Goal: Task Accomplishment & Management: Complete application form

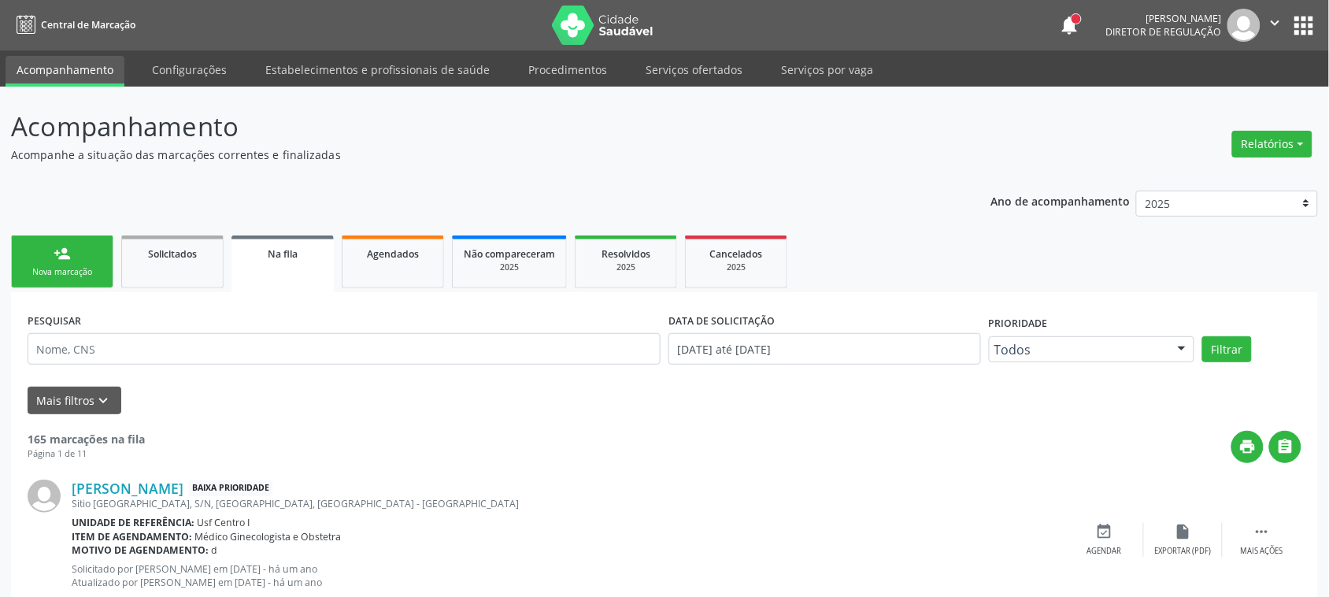
click at [68, 272] on div "Nova marcação" at bounding box center [62, 272] width 79 height 12
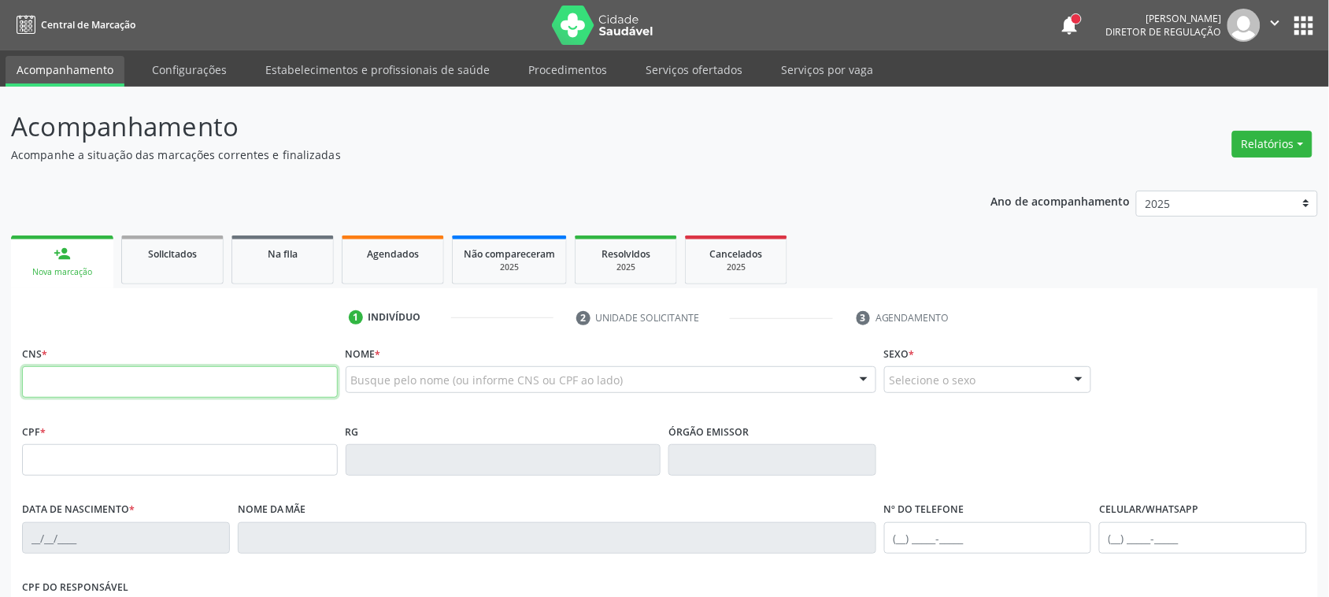
click at [198, 379] on input "text" at bounding box center [180, 382] width 316 height 32
paste input "209 1360 1777 0018"
type input "209 1360 1777 0018"
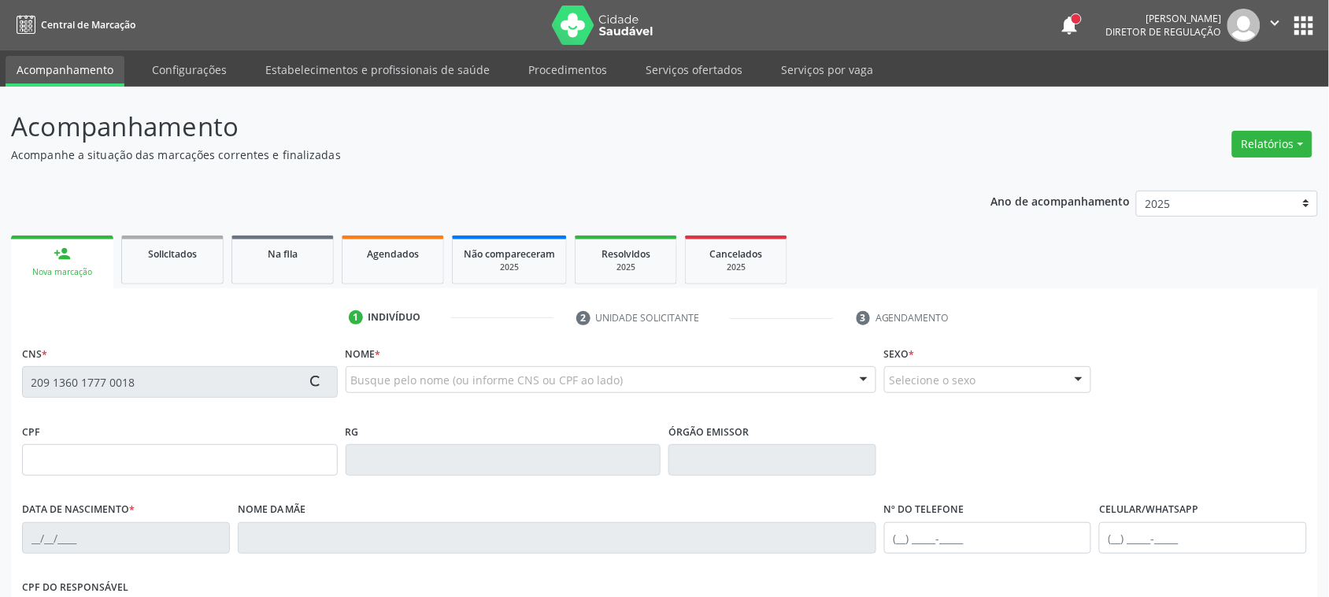
type input "120.212.484-45"
type input "20/07/1997"
type input "Iranilda Vieira Berto de Lima"
type input "(87) 99632-0610"
type input "880.335.114-00"
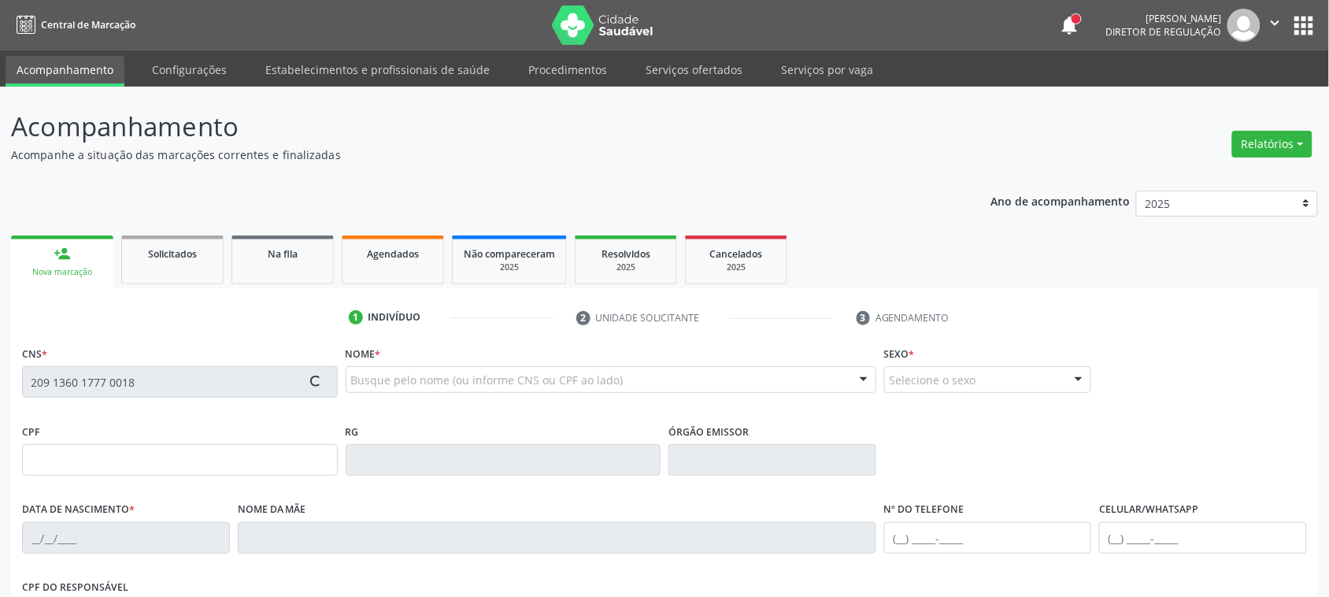
type input "698"
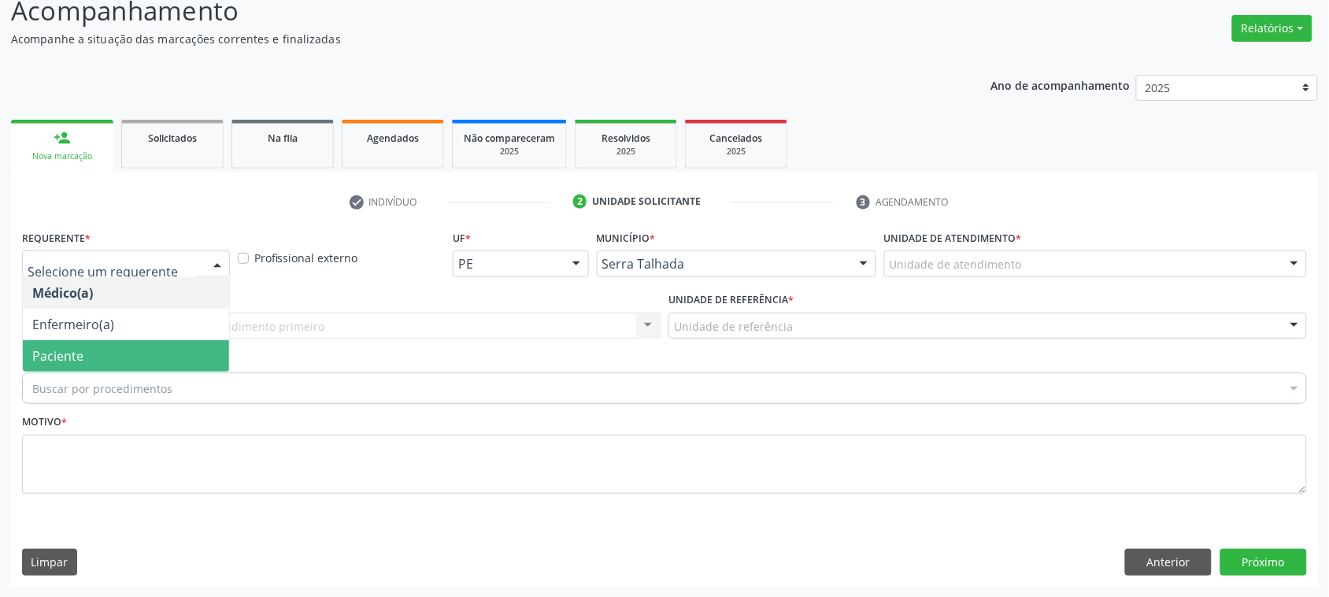
click at [79, 355] on span "Paciente" at bounding box center [57, 355] width 51 height 17
click at [79, 350] on span "Paciente" at bounding box center [57, 355] width 51 height 17
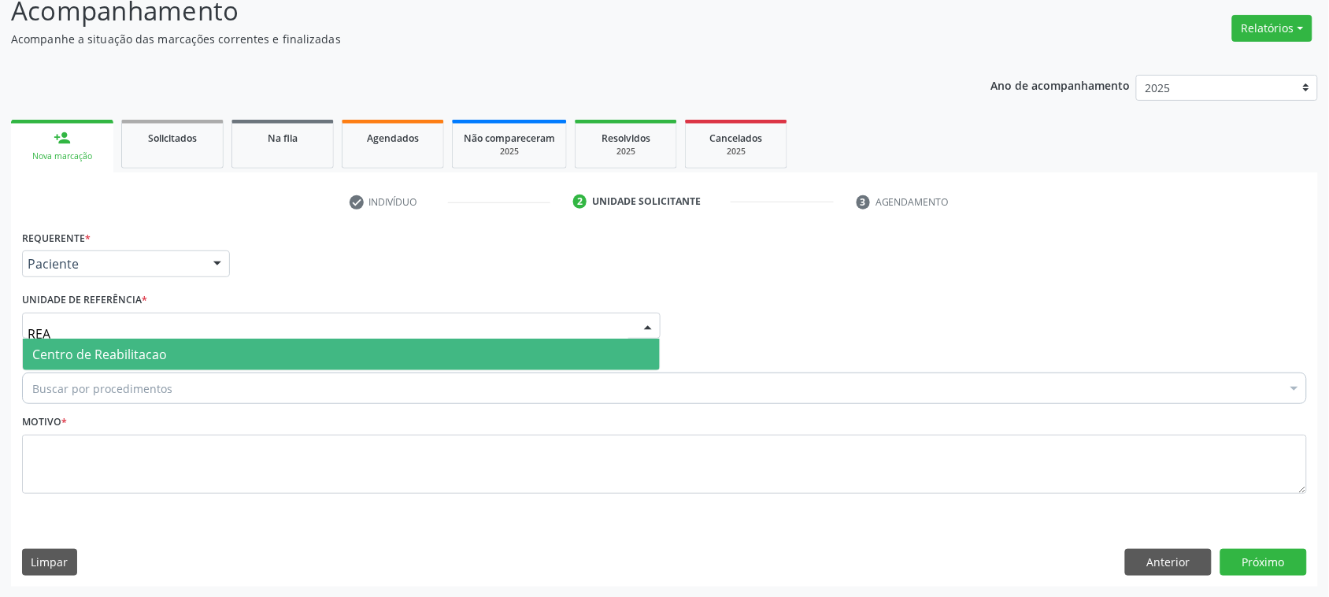
type input "REAB"
click at [114, 343] on span "Centro de Reabilitacao" at bounding box center [341, 355] width 637 height 32
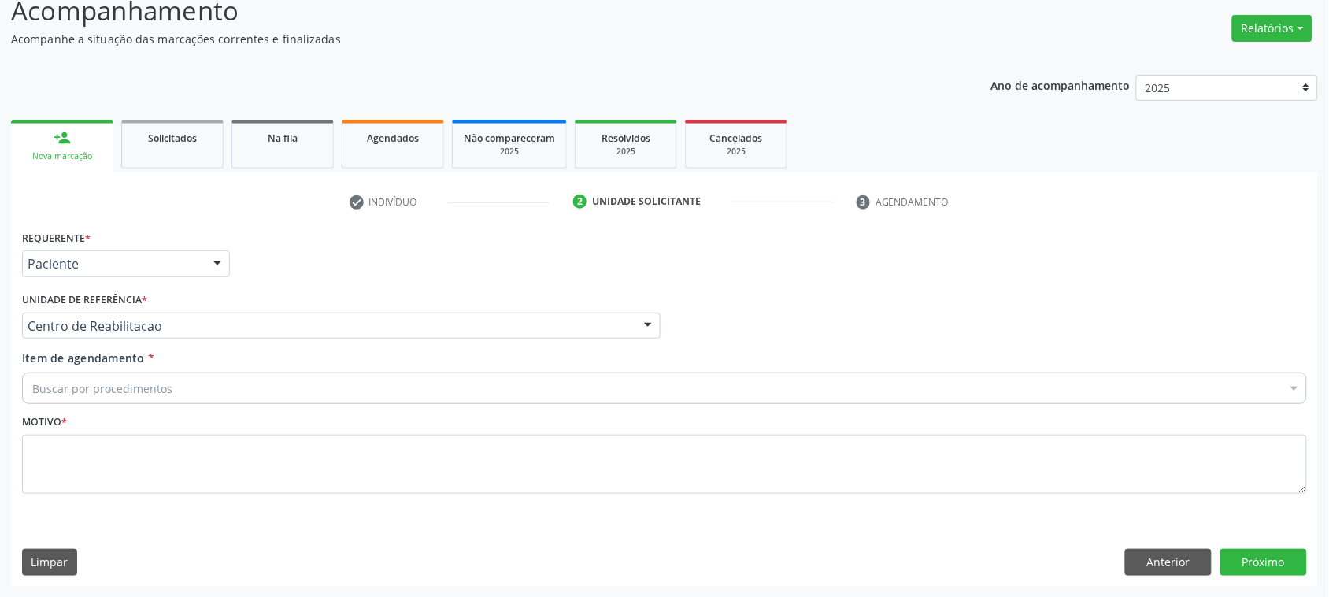
click at [32, 395] on input "Item de agendamento *" at bounding box center [32, 388] width 0 height 32
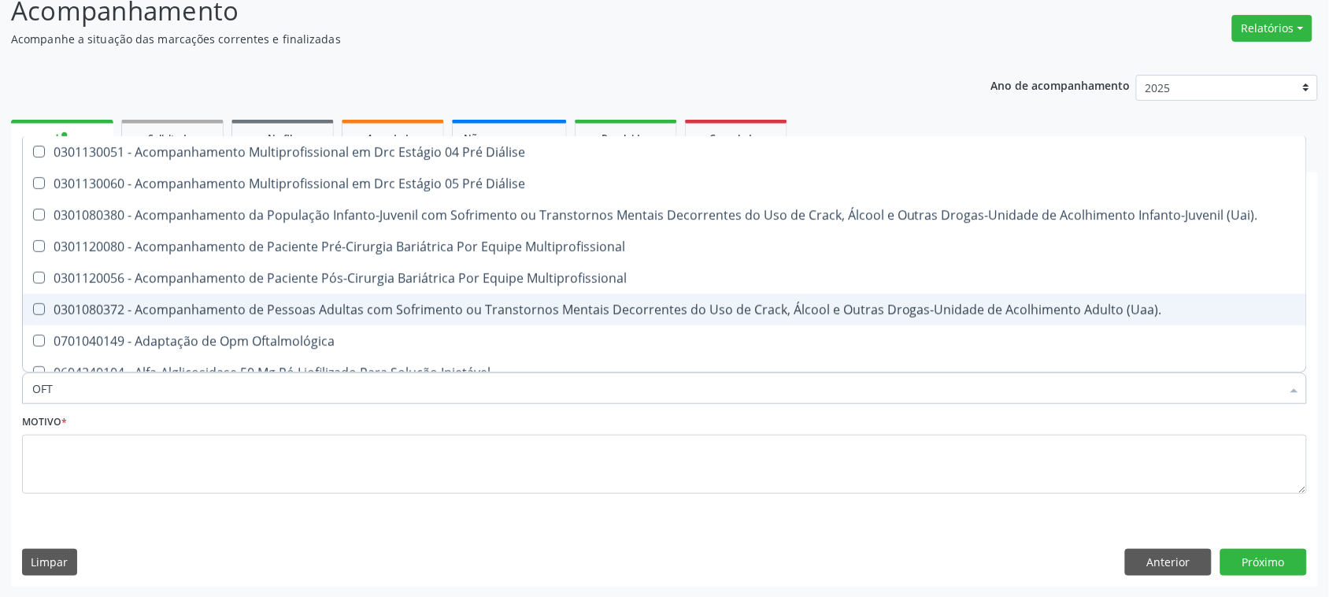
type input "OFTA"
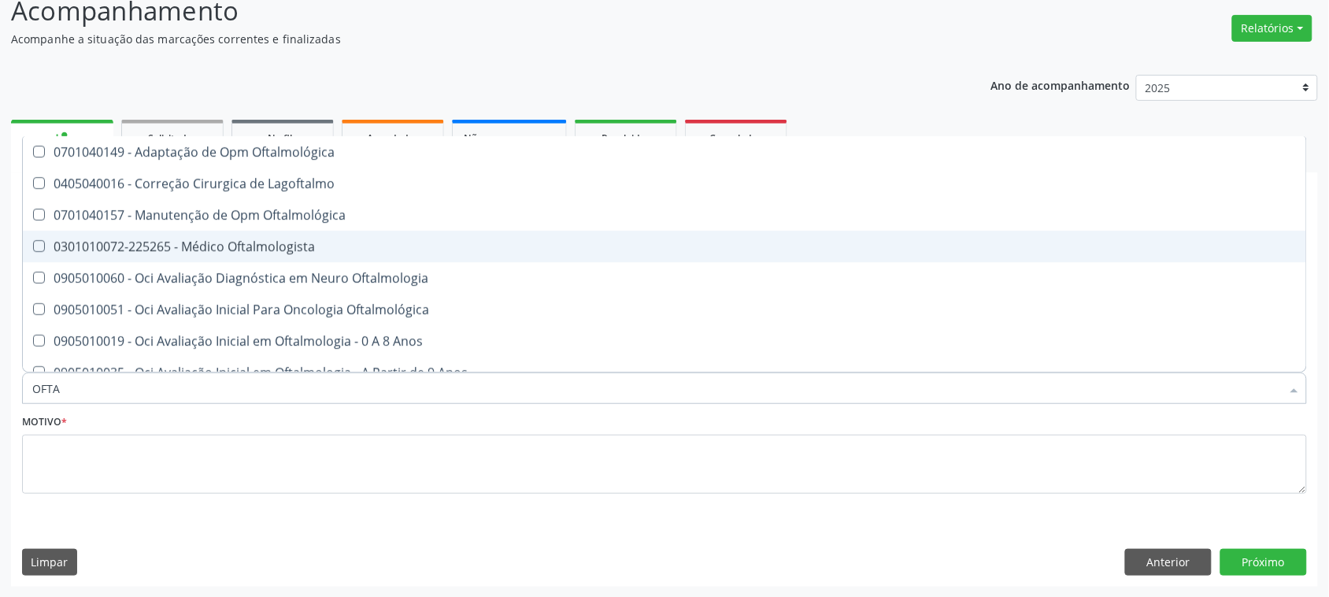
click at [261, 250] on div "0301010072-225265 - Médico Oftalmologista" at bounding box center [664, 246] width 1265 height 13
checkbox Oftalmologista "true"
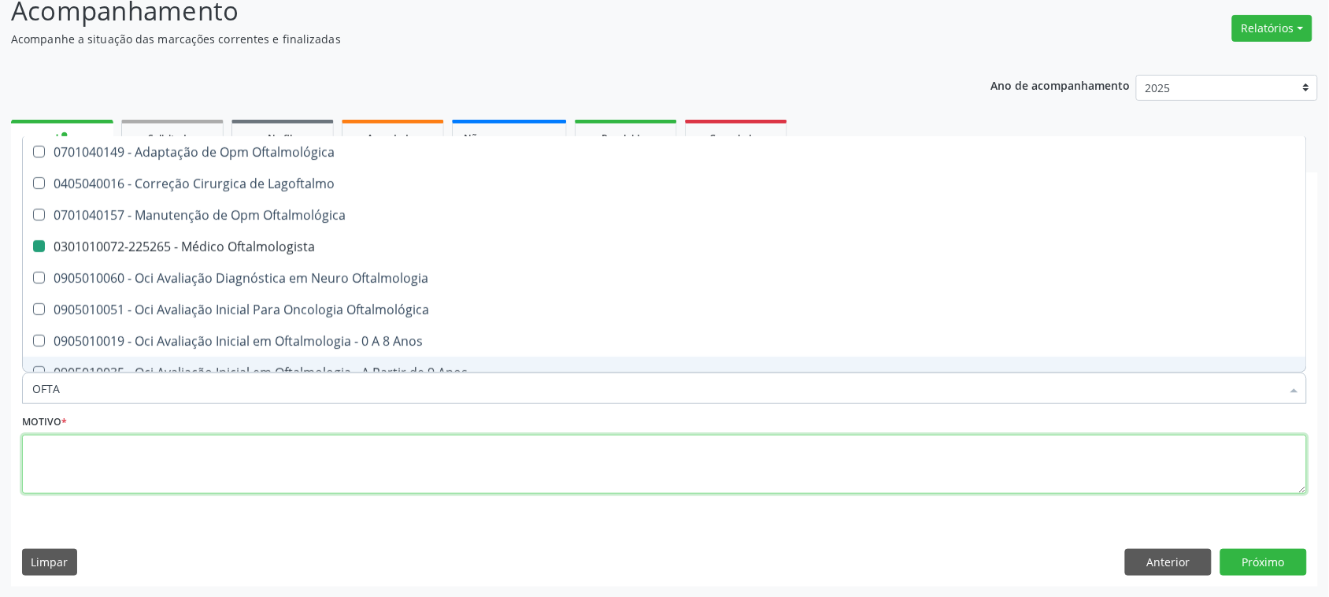
click at [92, 459] on textarea at bounding box center [664, 465] width 1285 height 60
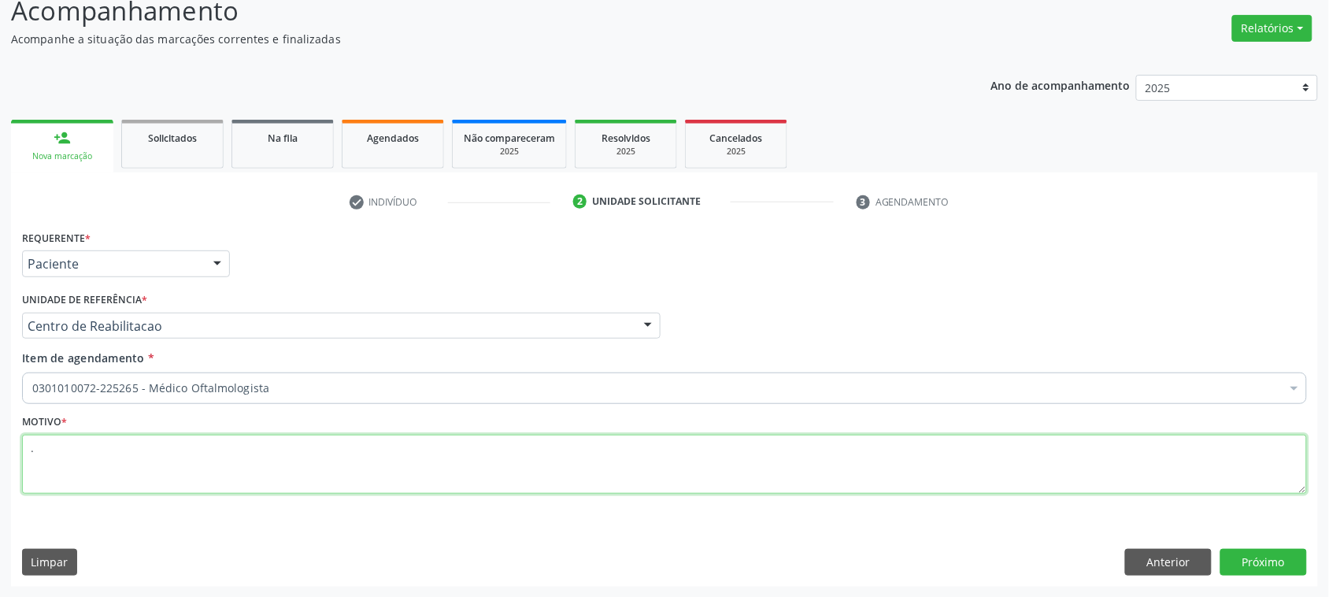
type textarea "."
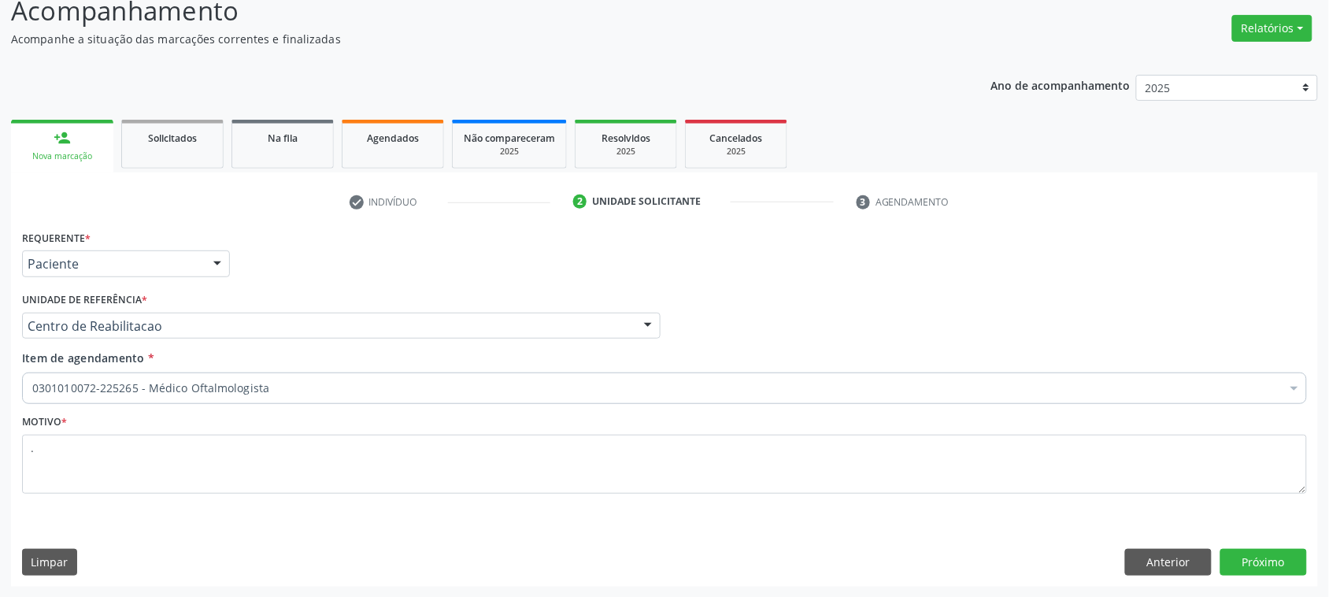
click at [1246, 543] on div "Requerente * Paciente Médico(a) Enfermeiro(a) Paciente Nenhum resultado encontr…" at bounding box center [664, 406] width 1307 height 360
drag, startPoint x: 1246, startPoint y: 543, endPoint x: 1255, endPoint y: 557, distance: 15.9
click at [1255, 554] on div "Requerente * Paciente Médico(a) Enfermeiro(a) Paciente Nenhum resultado encontr…" at bounding box center [664, 406] width 1307 height 360
click at [1255, 557] on button "Próximo" at bounding box center [1264, 562] width 87 height 27
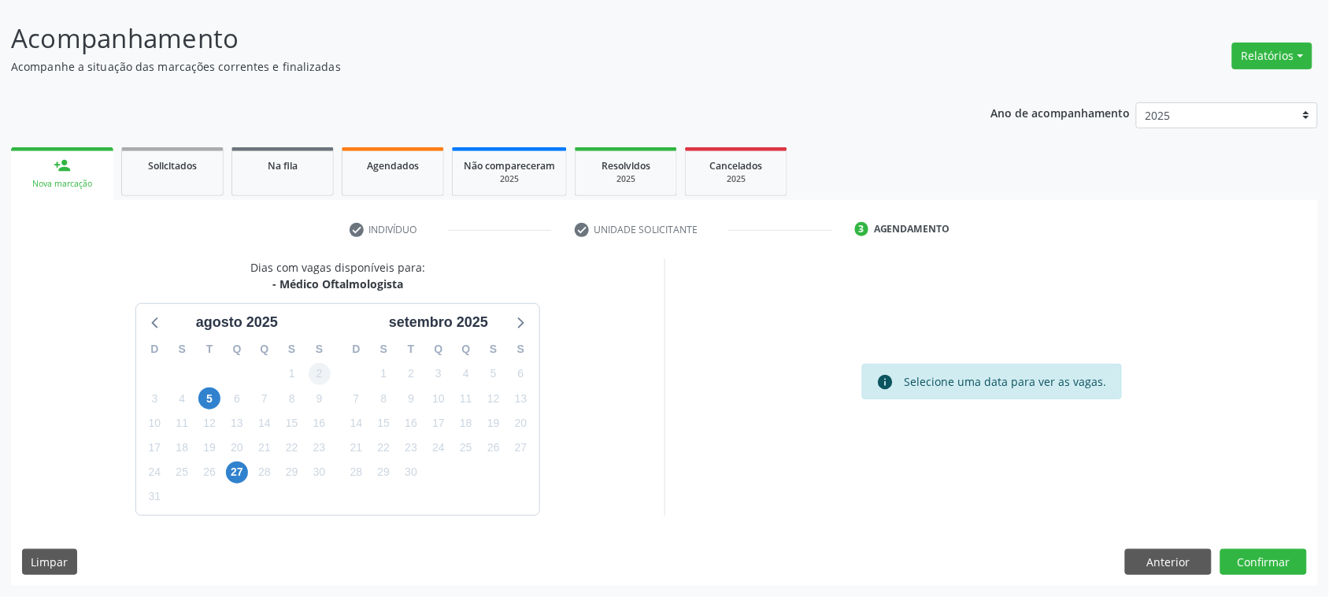
scroll to position [88, 0]
click at [828, 369] on div "info Selecione uma data para ver as vagas." at bounding box center [992, 387] width 654 height 256
click at [232, 473] on span "27" at bounding box center [237, 472] width 22 height 22
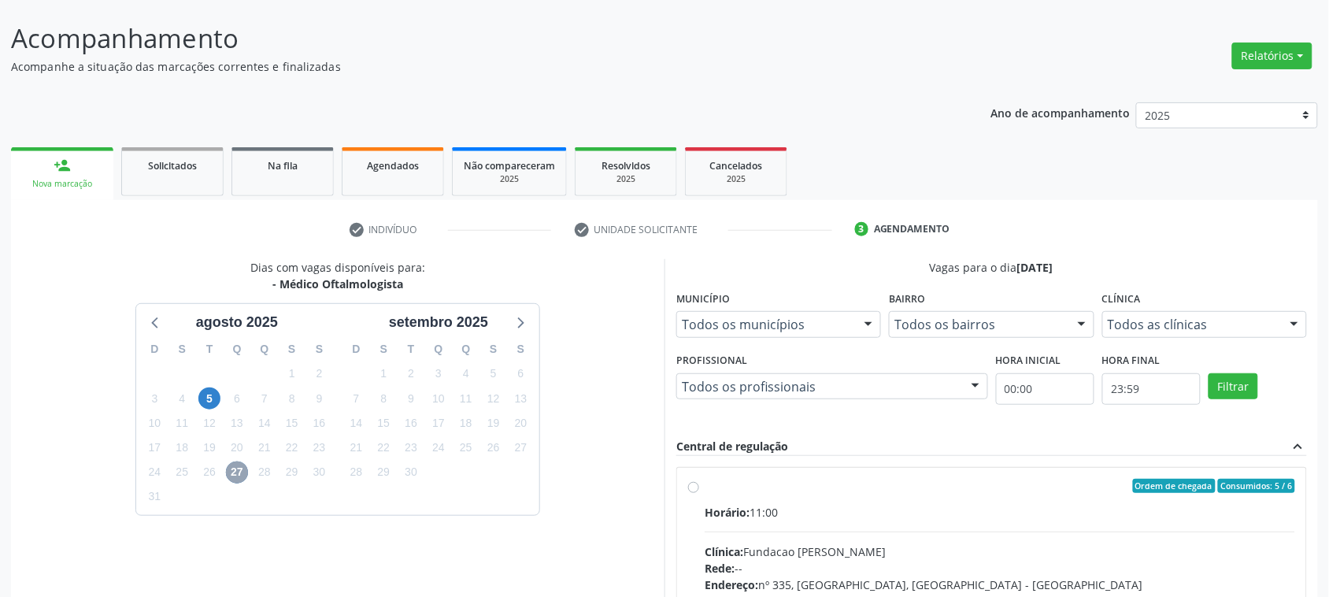
scroll to position [187, 0]
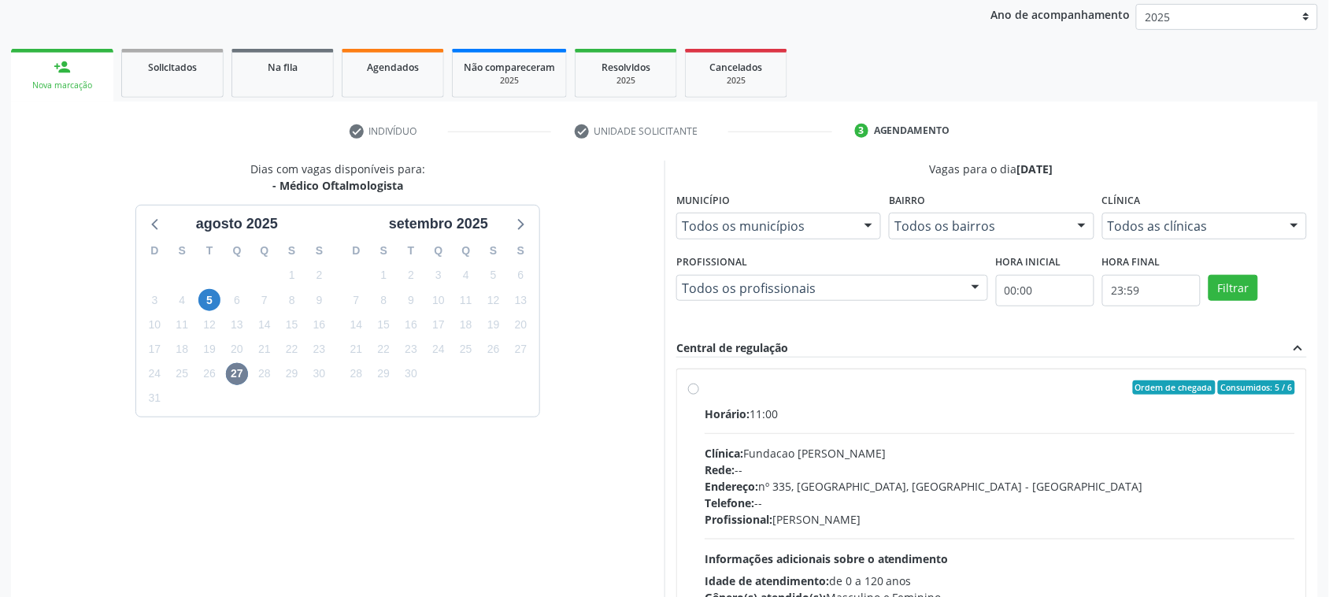
click at [802, 387] on div "Ordem de chegada Consumidos: 5 / 6" at bounding box center [1000, 387] width 591 height 14
click at [699, 387] on input "Ordem de chegada Consumidos: 5 / 6 Horário: 11:00 Clínica: Fundacao Altino Vent…" at bounding box center [693, 387] width 11 height 14
radio input "true"
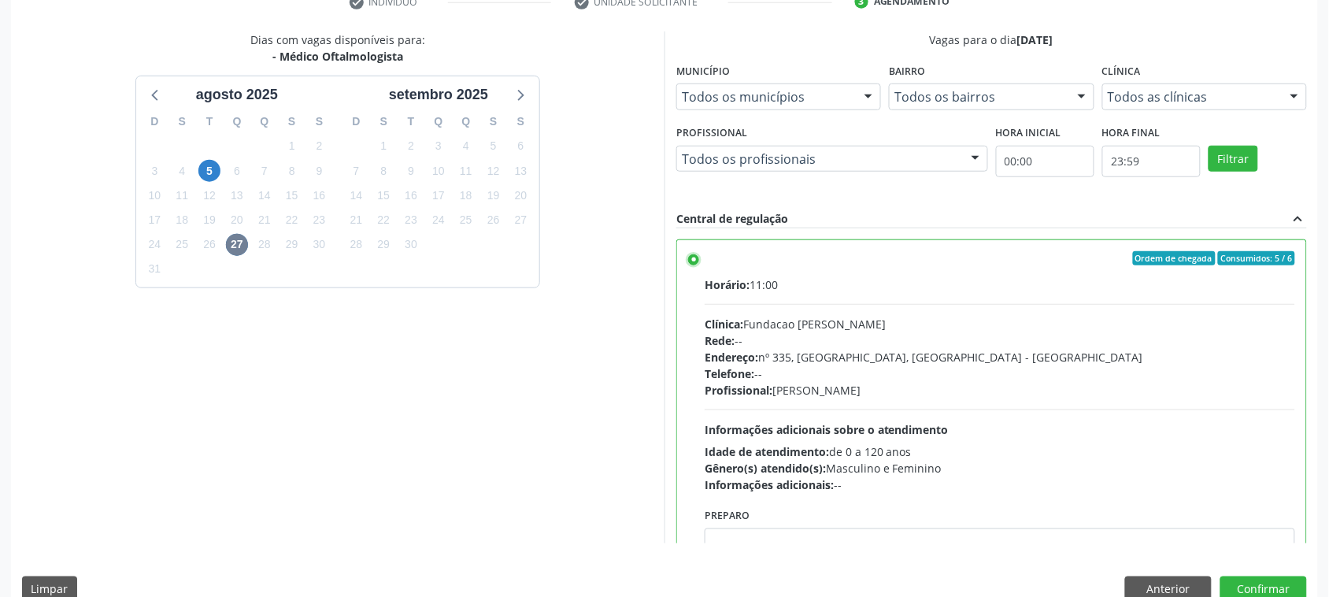
scroll to position [343, 0]
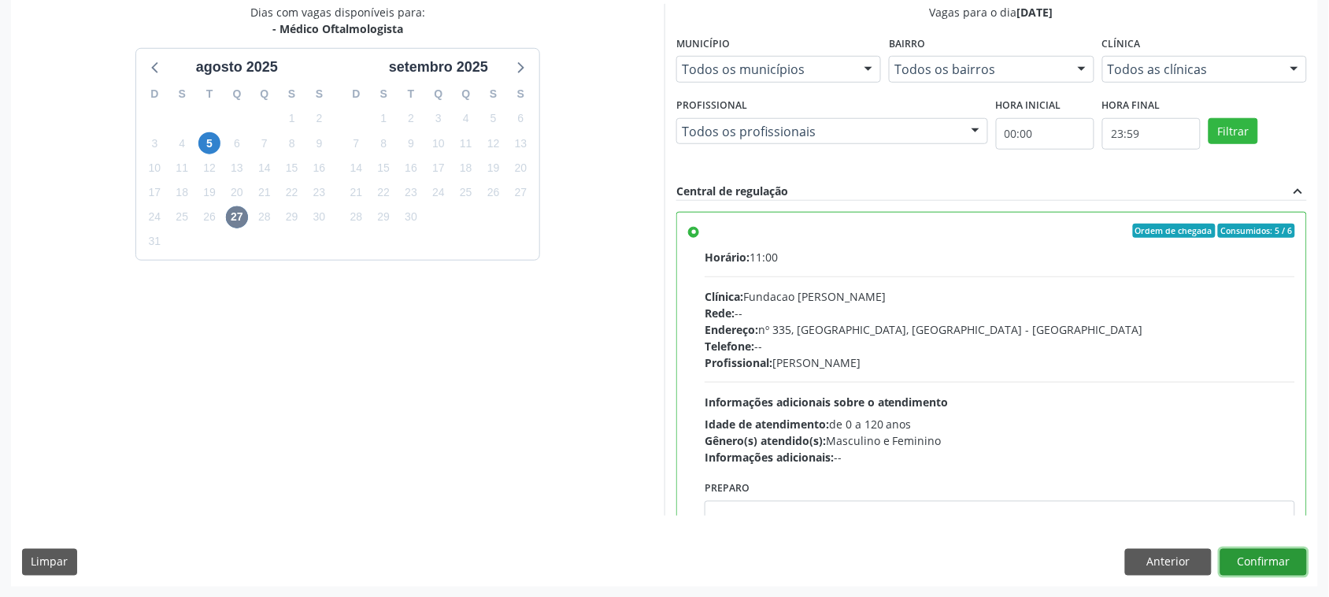
click at [1284, 565] on button "Confirmar" at bounding box center [1264, 562] width 87 height 27
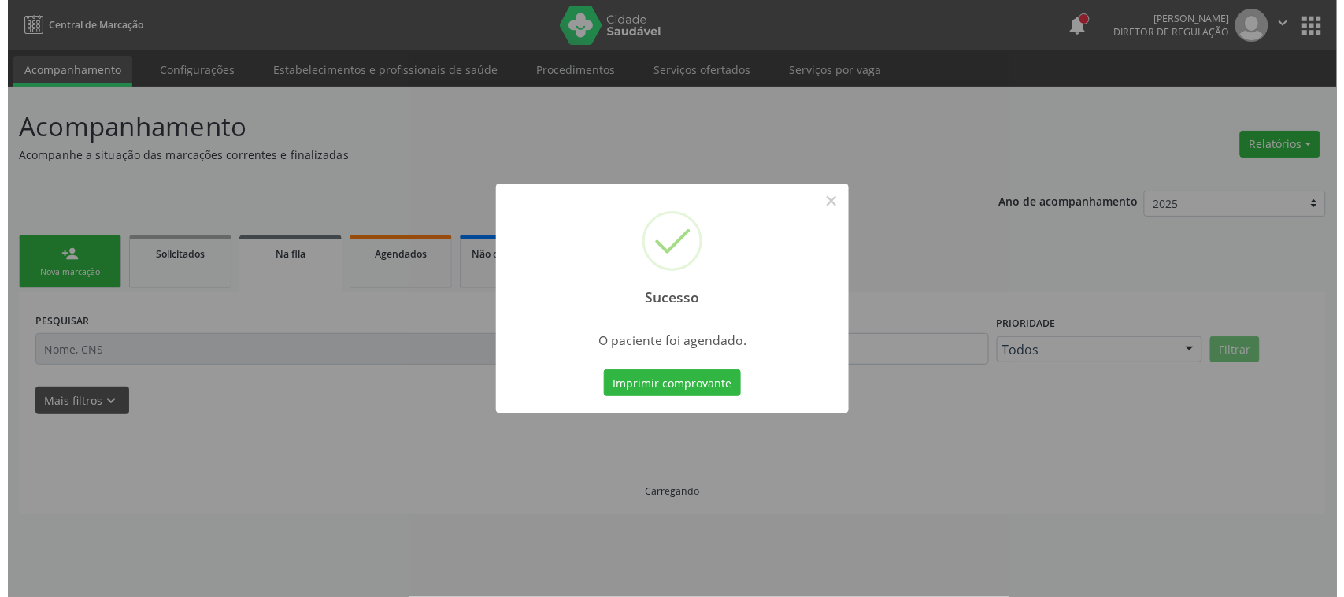
scroll to position [0, 0]
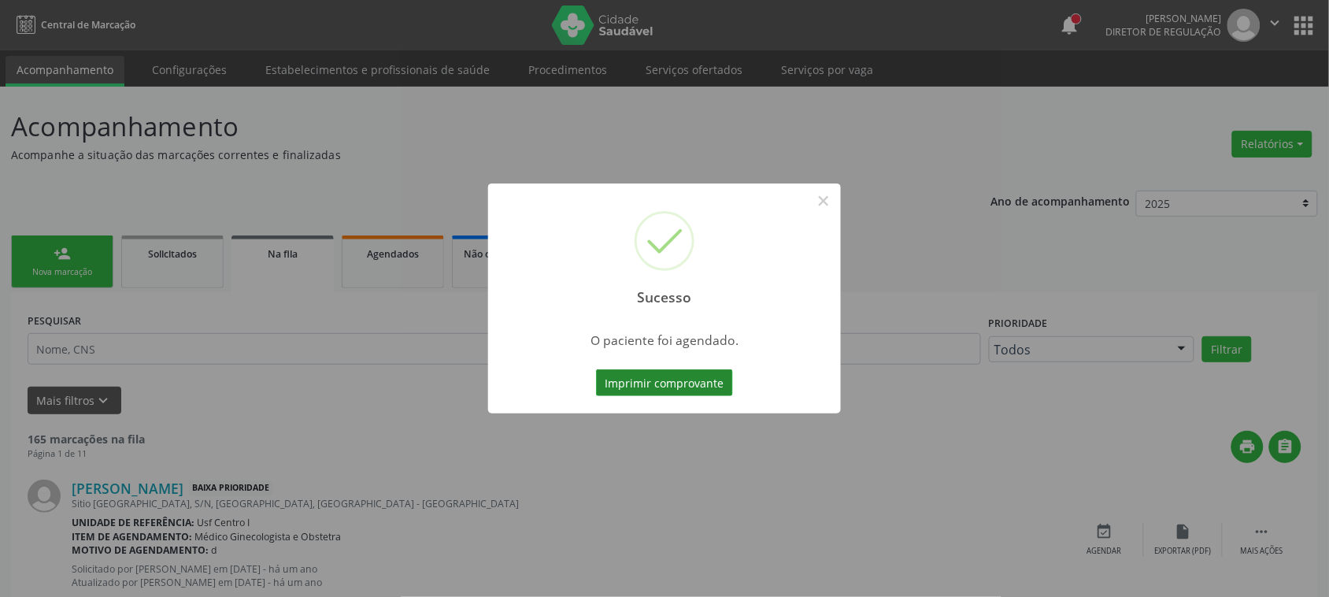
click at [685, 387] on button "Imprimir comprovante" at bounding box center [664, 382] width 137 height 27
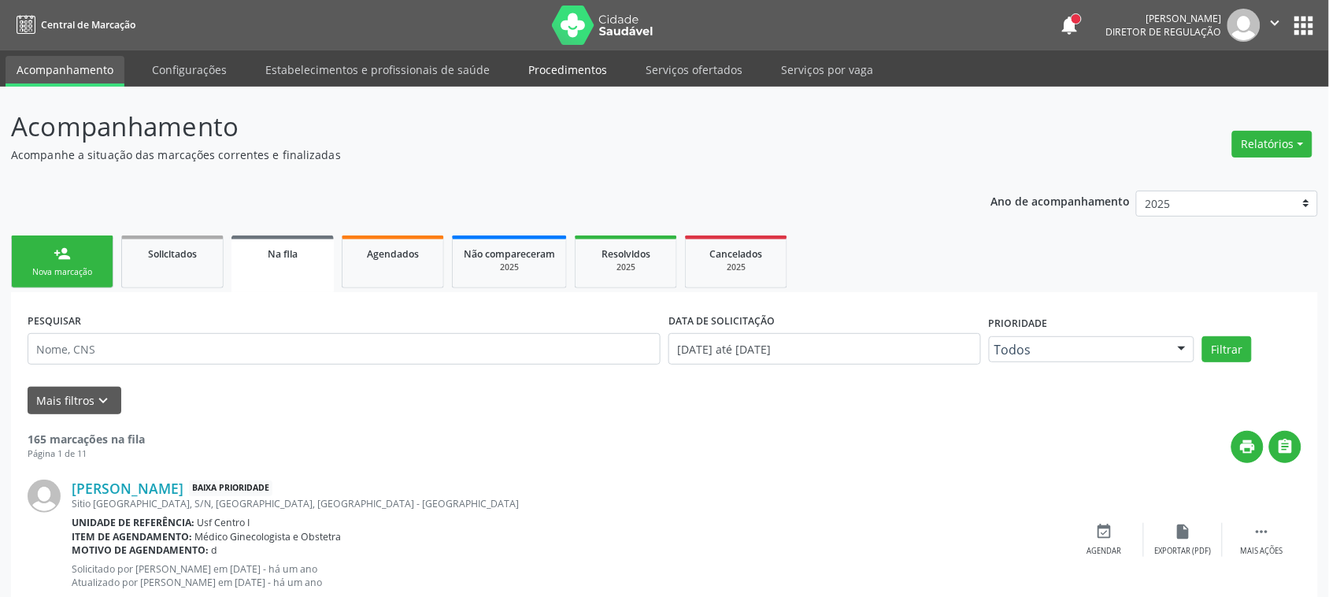
click at [556, 76] on link "Procedimentos" at bounding box center [567, 70] width 101 height 28
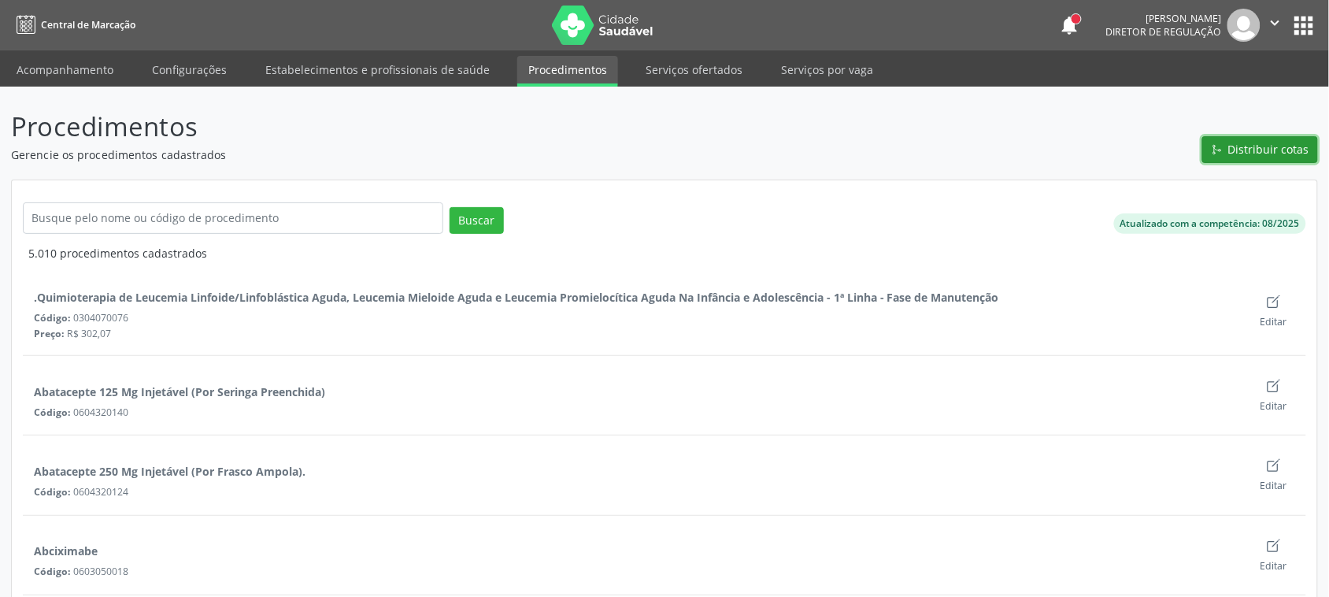
click at [1289, 151] on span "Distribuir cotas" at bounding box center [1269, 149] width 81 height 17
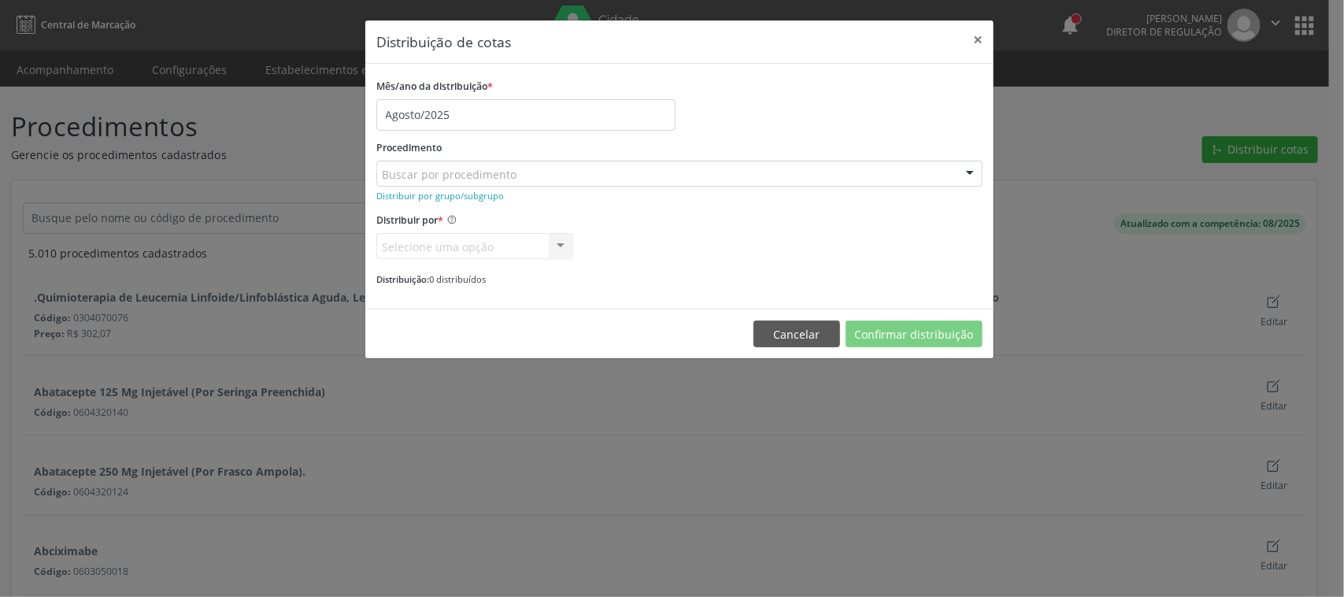
click at [526, 175] on div "Buscar por procedimento" at bounding box center [679, 174] width 606 height 27
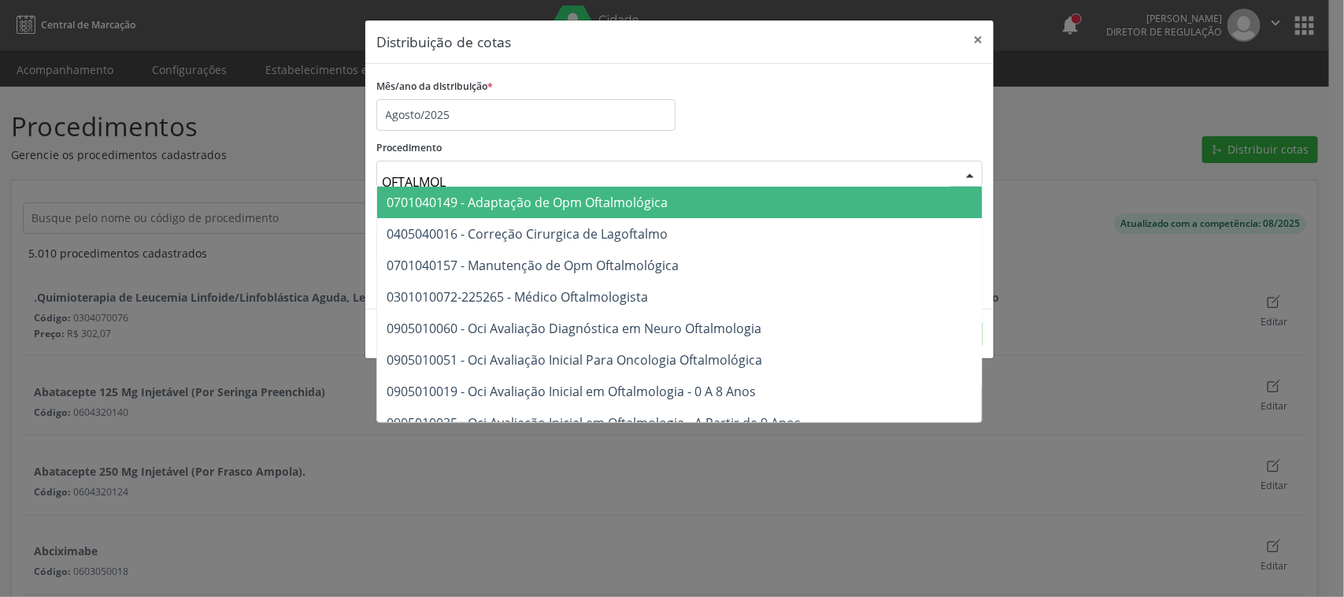
type input "OFTALMOLO"
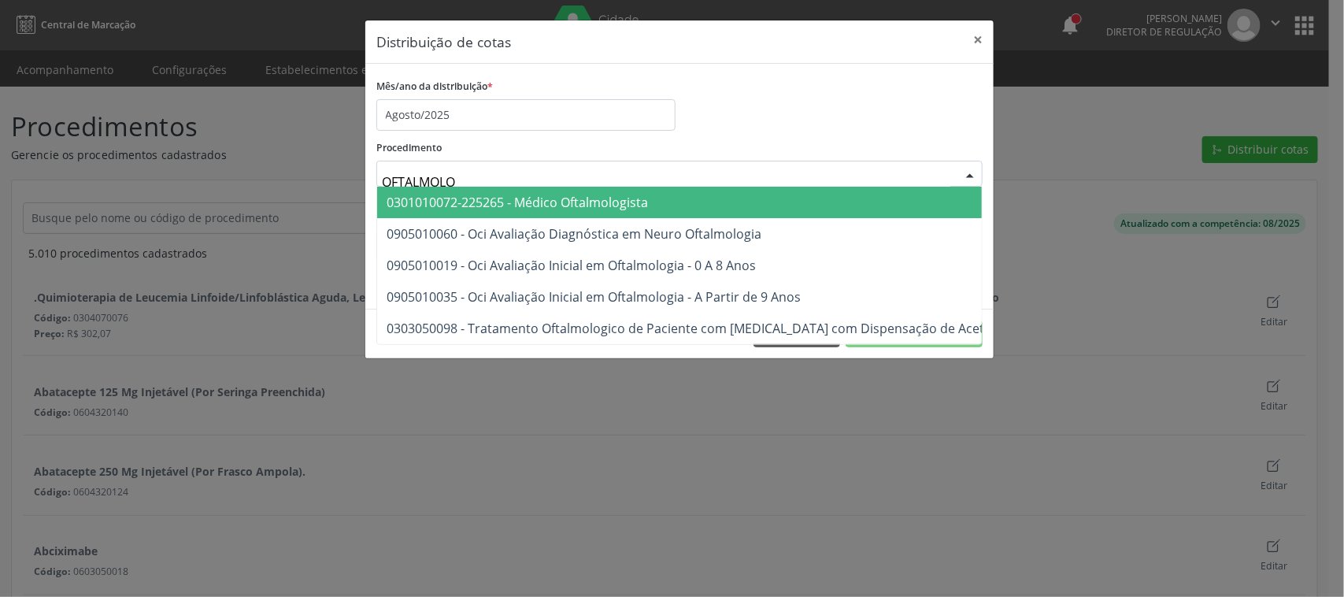
click at [518, 195] on span "0301010072-225265 - Médico Oftalmologista" at bounding box center [517, 202] width 261 height 17
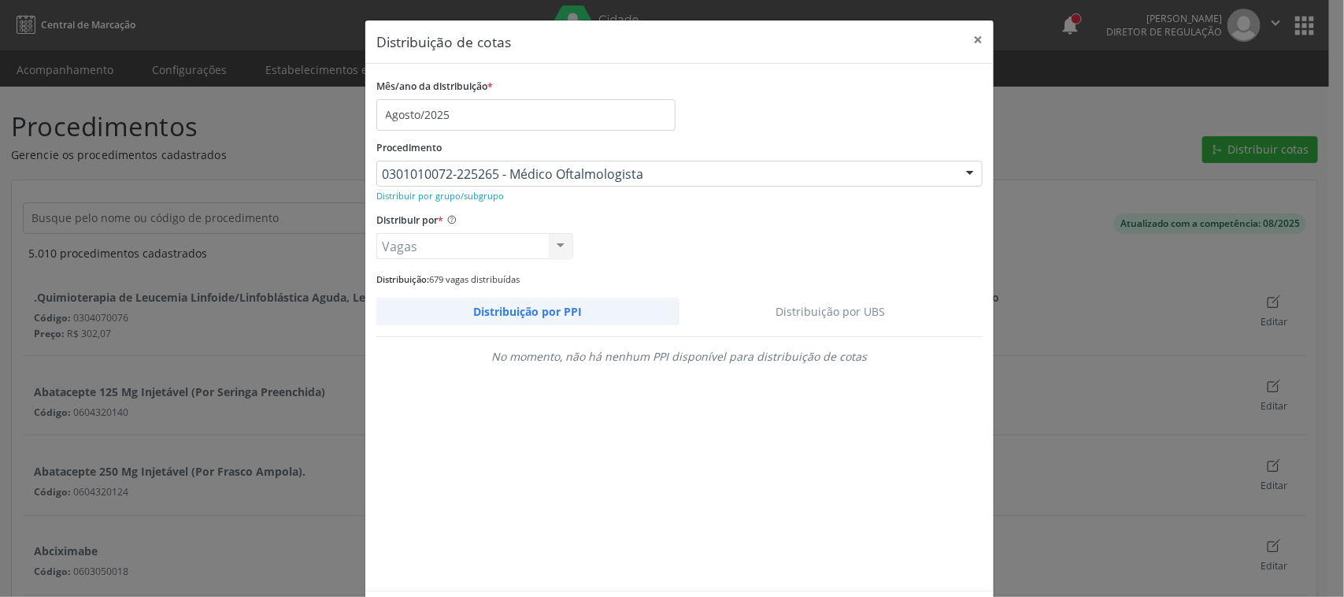
click at [813, 309] on link "Distribuição por UBS" at bounding box center [832, 312] width 304 height 28
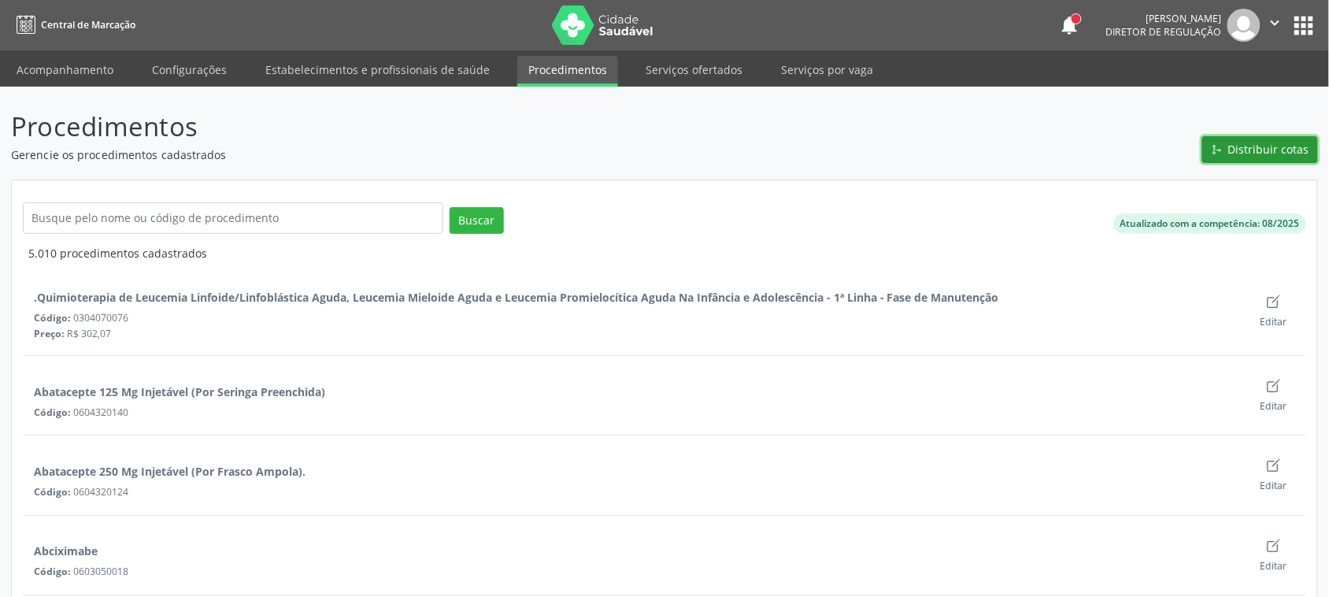
click at [1277, 146] on span "Distribuir cotas" at bounding box center [1269, 149] width 81 height 17
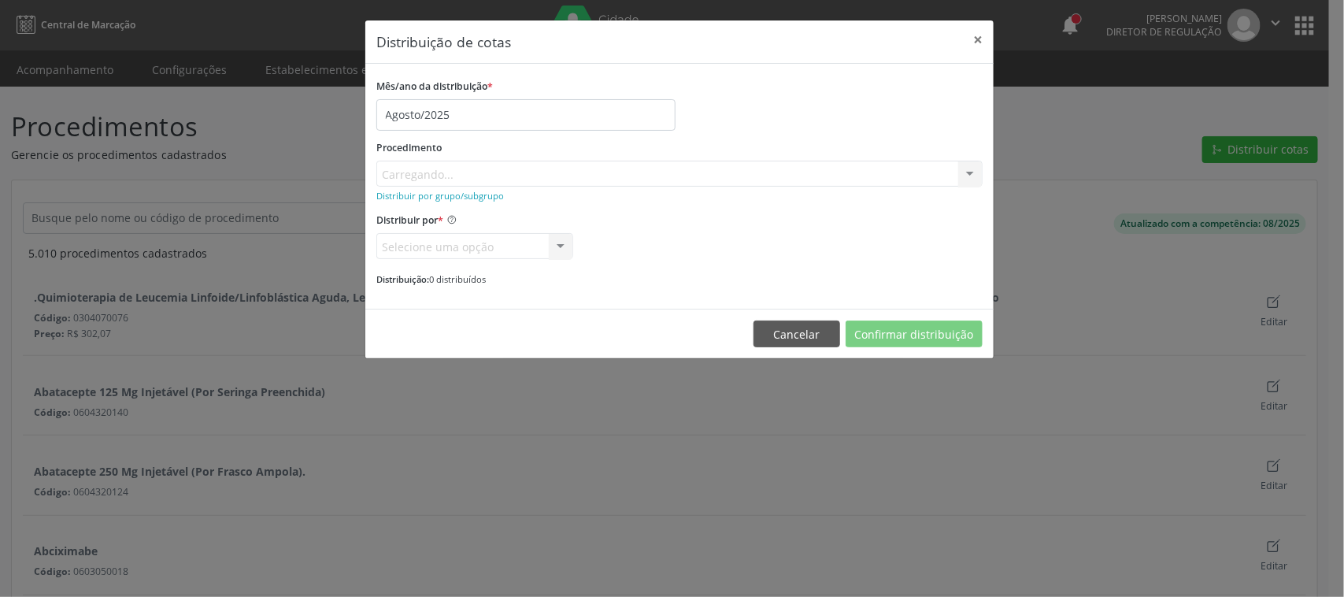
click at [419, 164] on div "Procedimento [GEOGRAPHIC_DATA]... No elements found. Consider changing the sear…" at bounding box center [679, 161] width 606 height 50
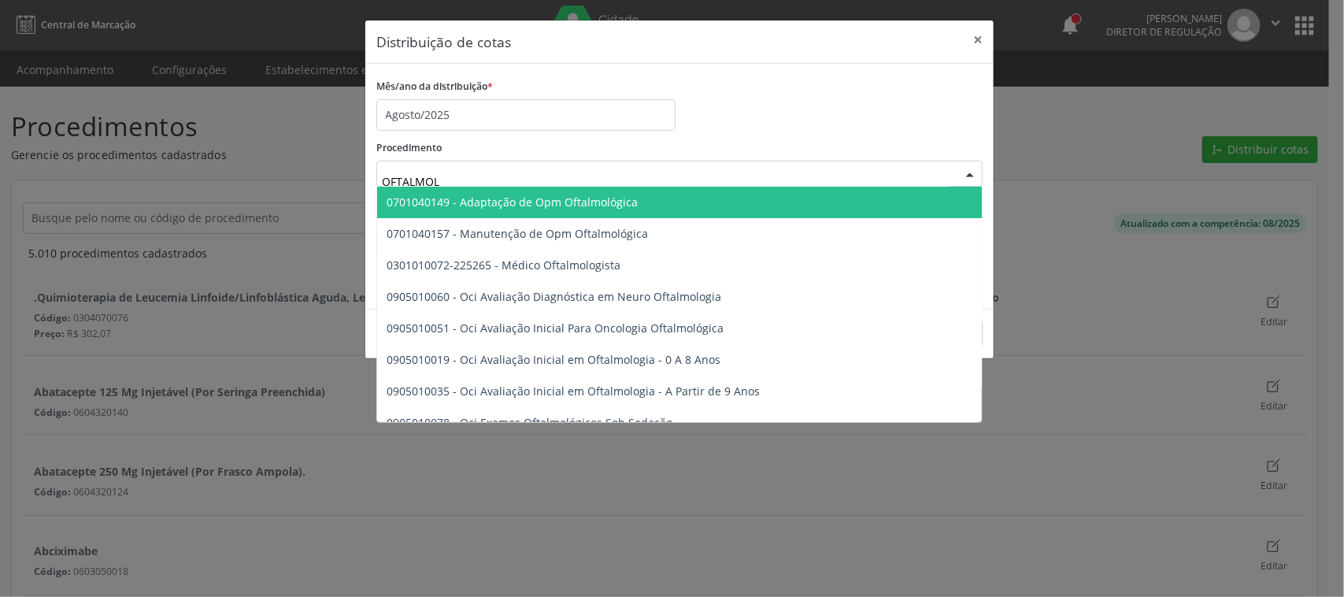
type input "OFTALMOLO"
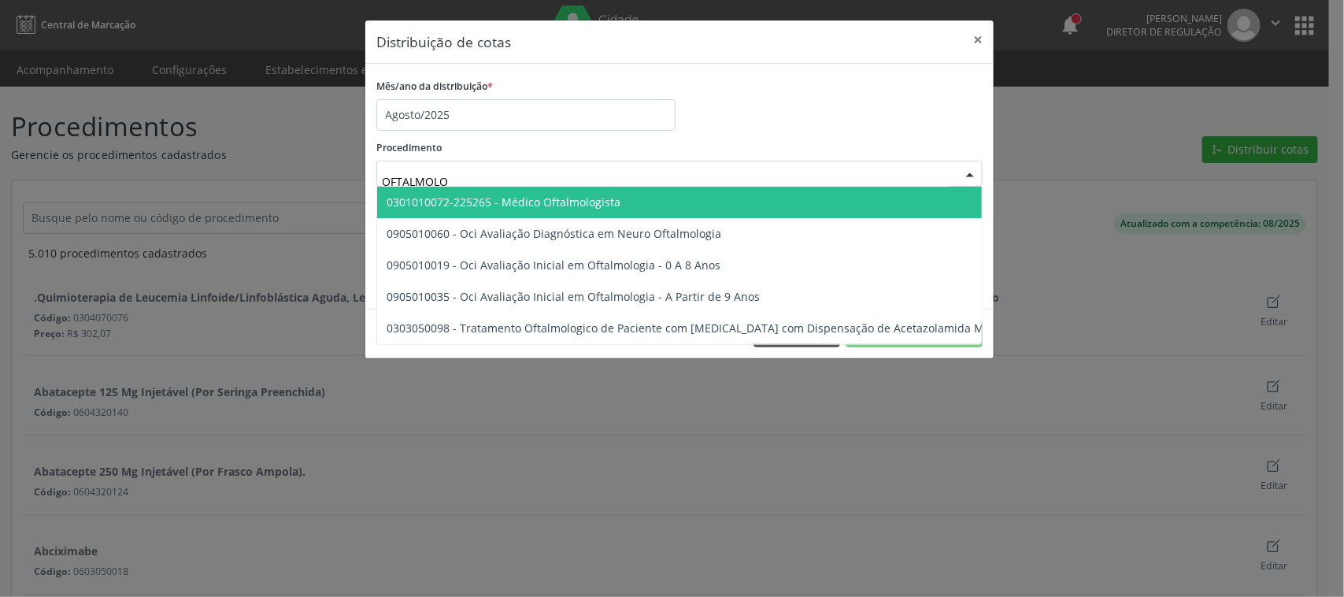
click at [532, 205] on span "0301010072-225265 - Médico Oftalmologista" at bounding box center [504, 202] width 234 height 15
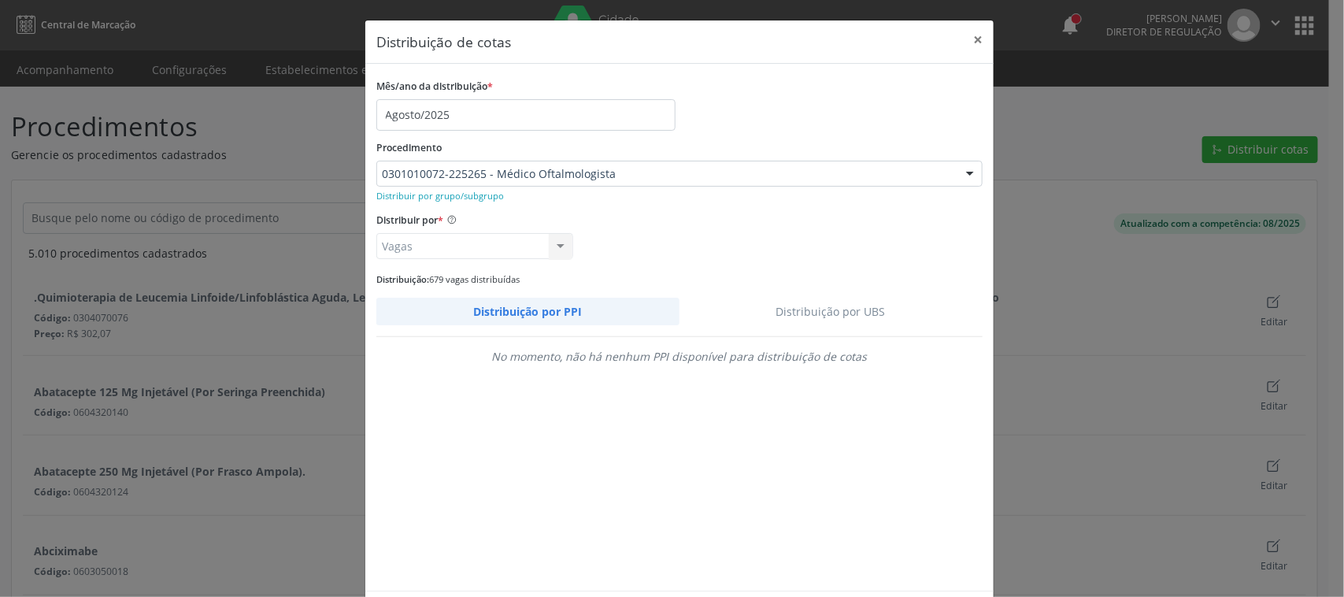
click at [831, 308] on link "Distribuição por UBS" at bounding box center [832, 312] width 304 height 28
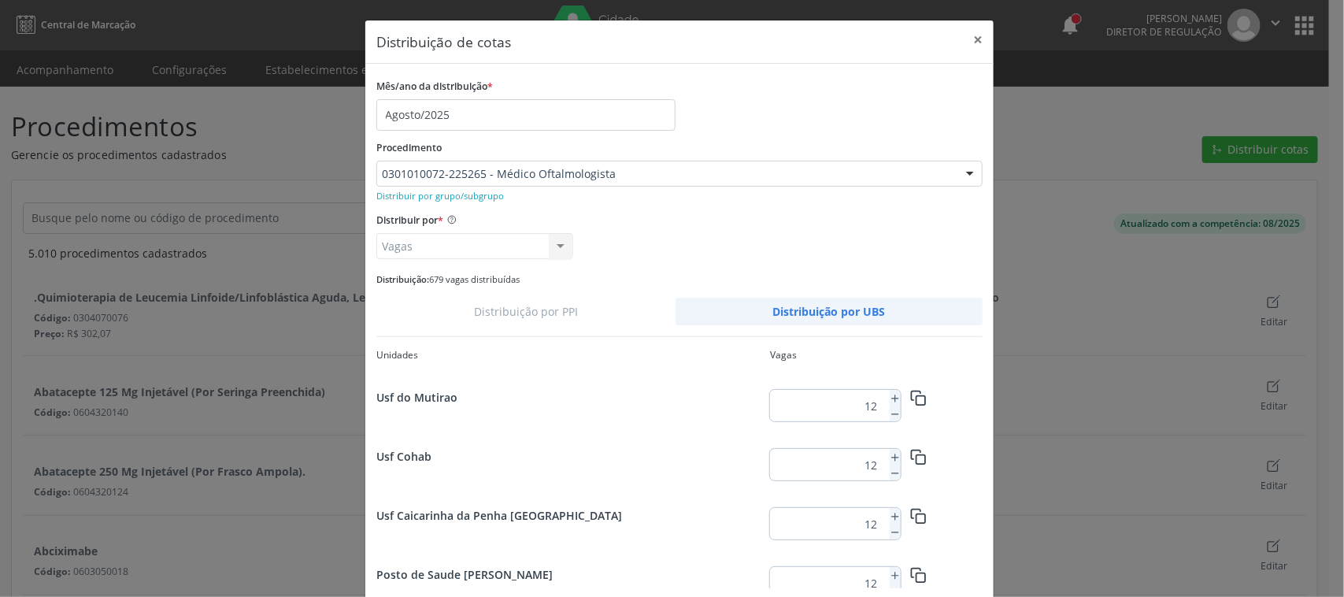
scroll to position [2041, 0]
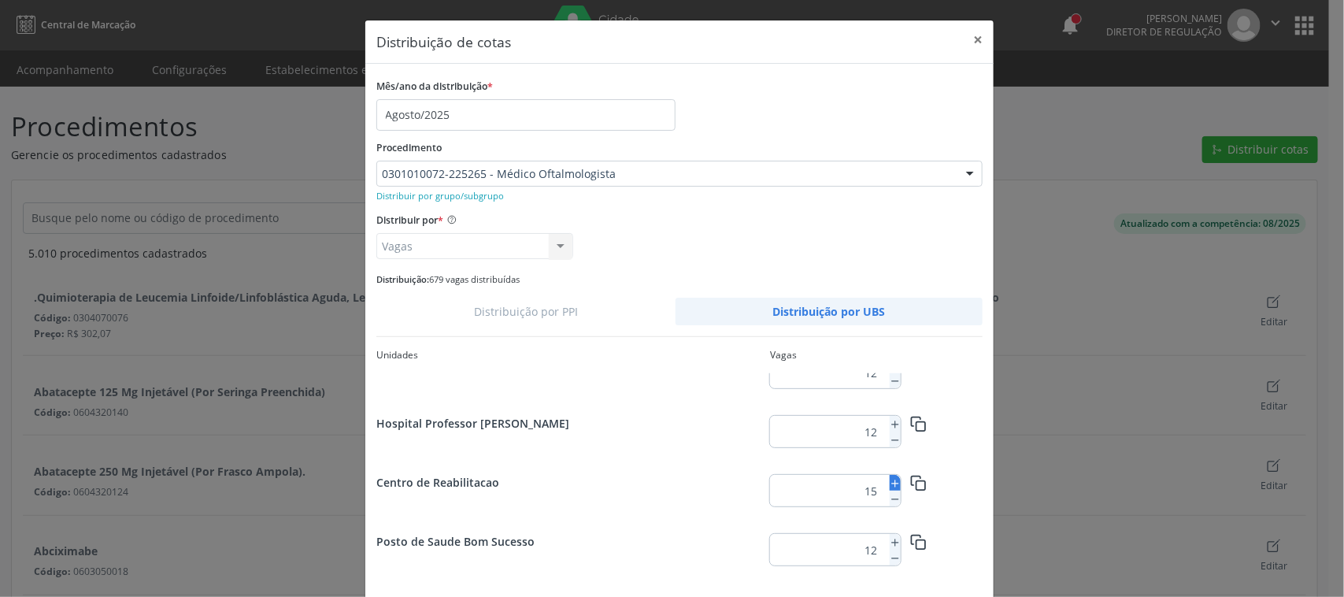
click at [892, 484] on line at bounding box center [895, 484] width 6 height 0
type input "17"
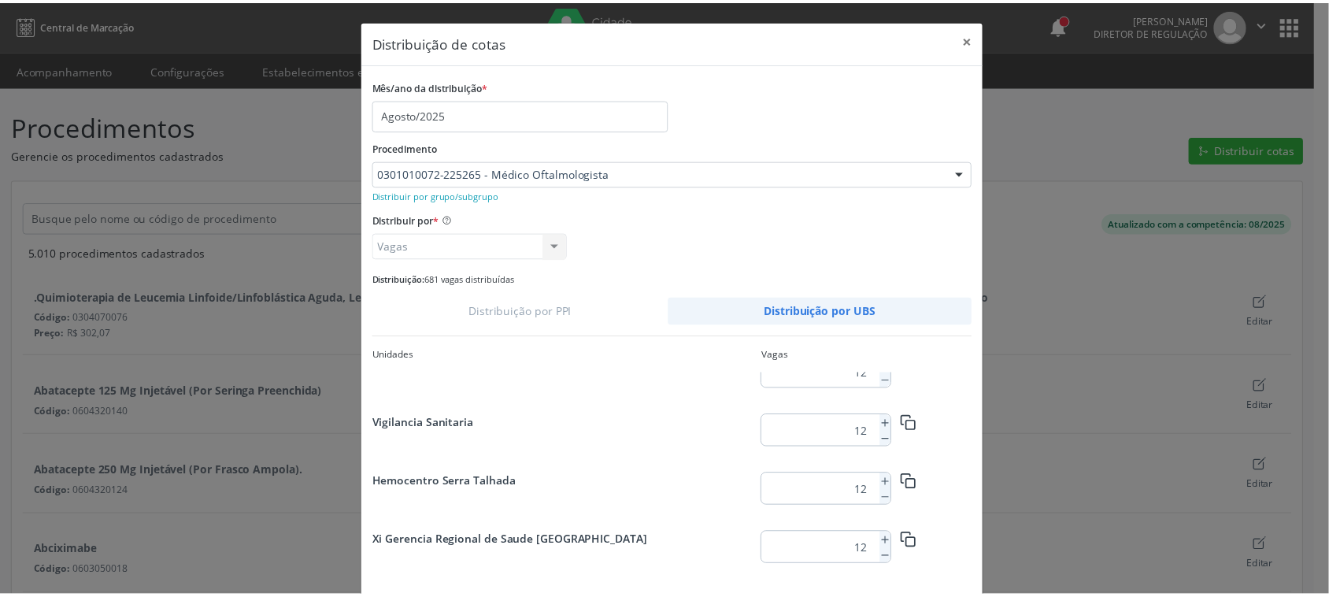
scroll to position [72, 0]
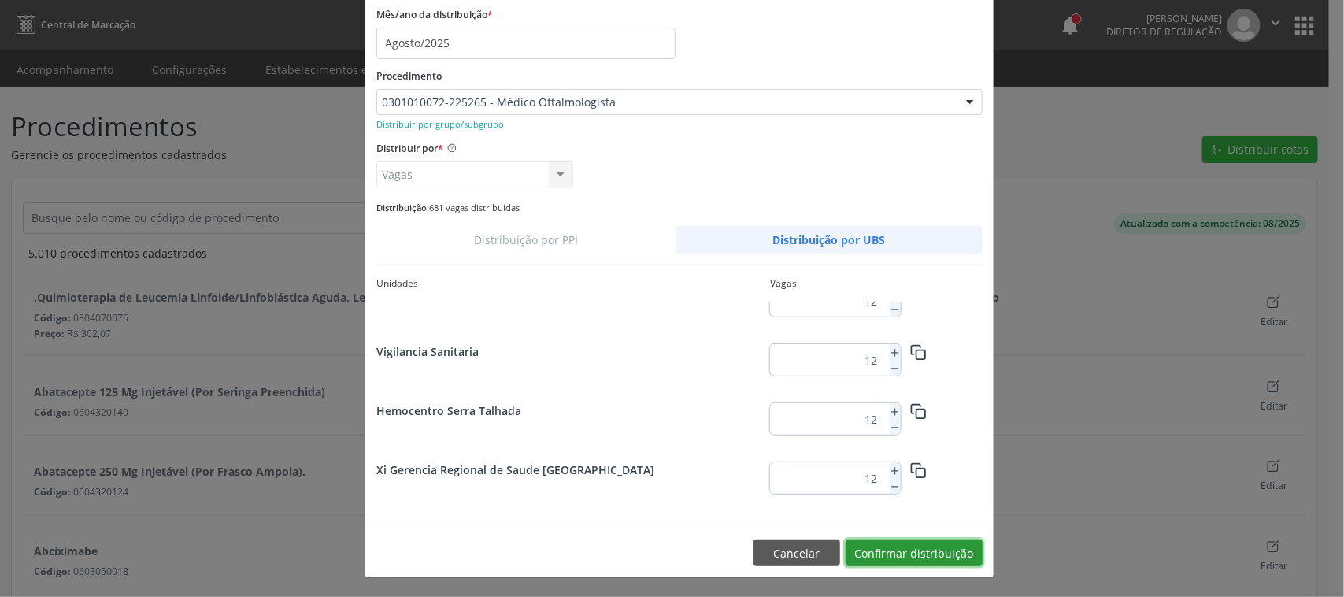
click at [961, 546] on button "Confirmar distribuição" at bounding box center [914, 552] width 137 height 27
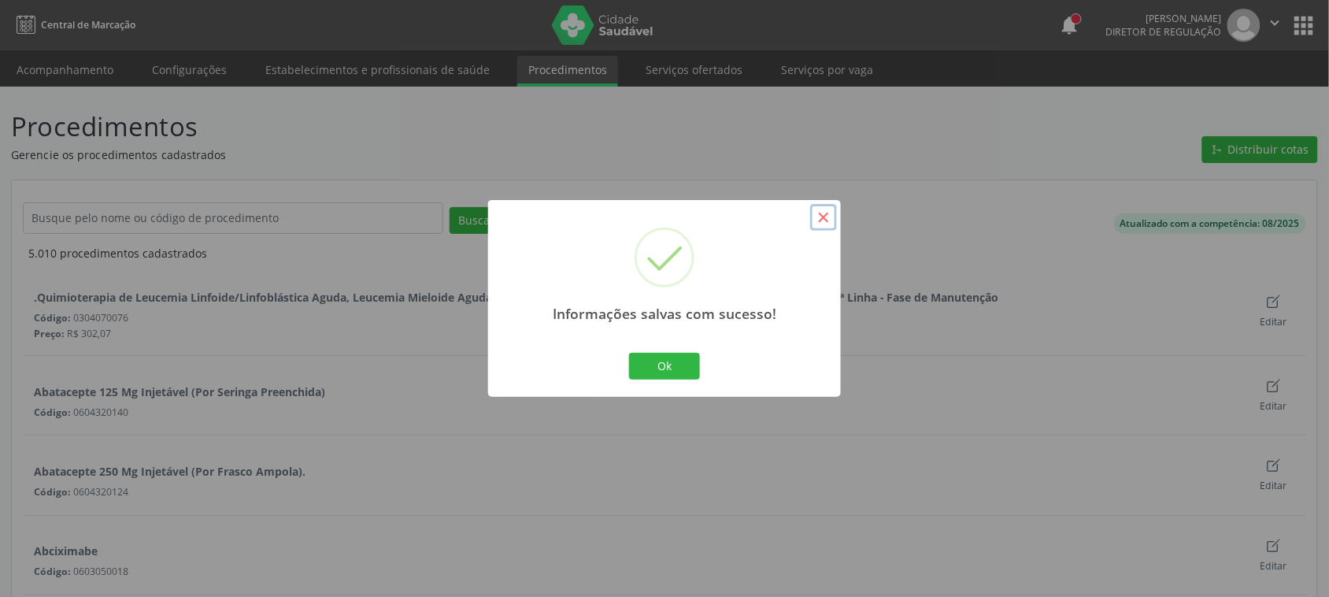
click at [823, 221] on button "×" at bounding box center [823, 217] width 27 height 27
